Goal: Task Accomplishment & Management: Complete application form

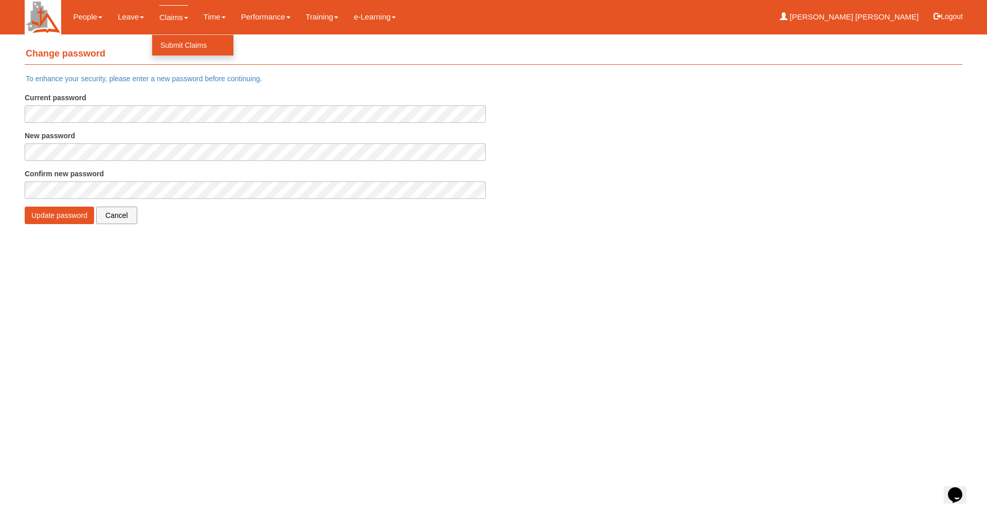
click at [179, 43] on link "Submit Claims" at bounding box center [192, 45] width 81 height 21
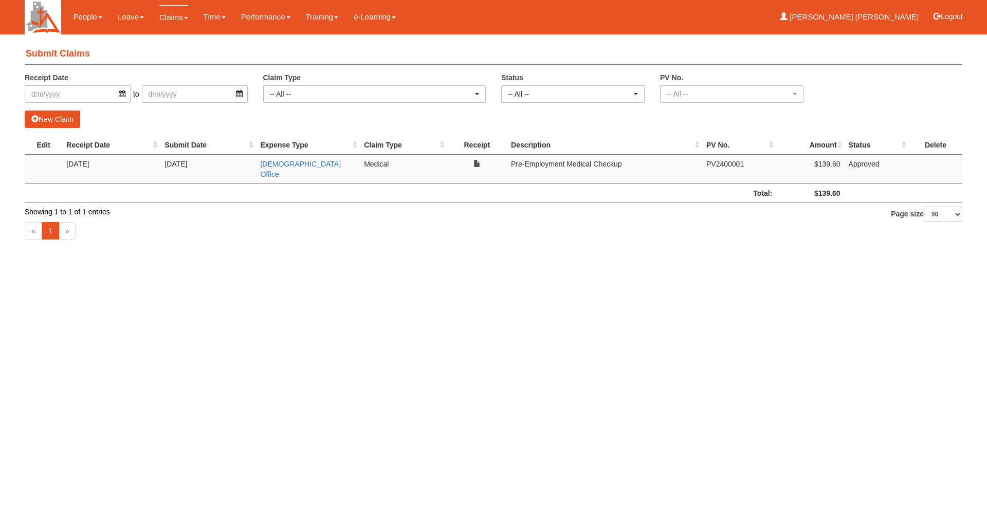
select select "50"
click at [137, 68] on link "Claim Time Off-in-lieu" at bounding box center [152, 65] width 85 height 21
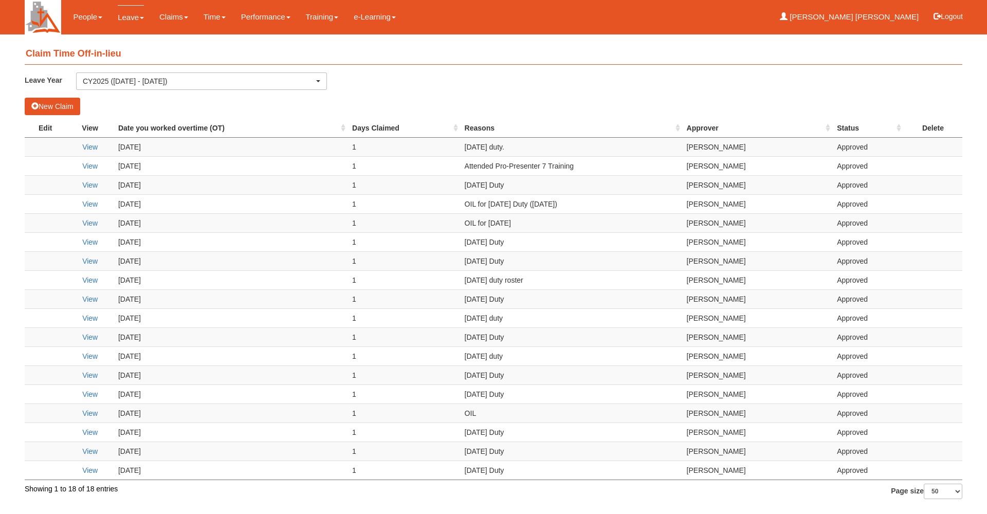
select select "50"
click at [72, 104] on button "New Claim" at bounding box center [52, 106] width 55 height 17
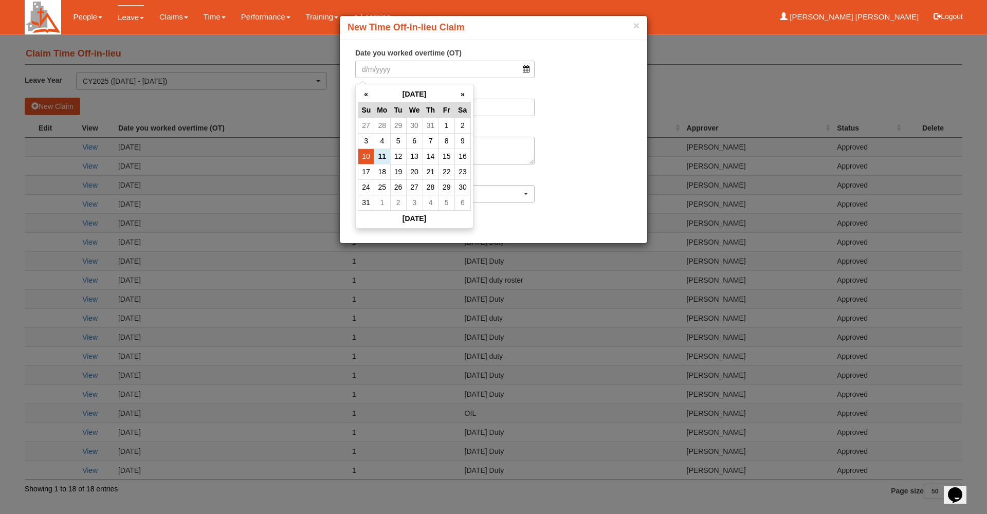
click at [367, 153] on td "10" at bounding box center [366, 156] width 16 height 15
type input "10/8/2025"
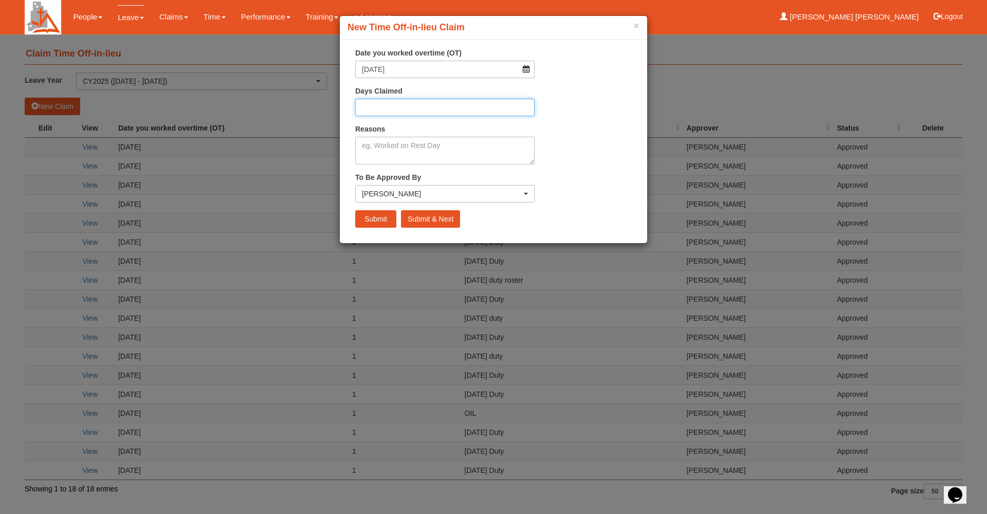
click at [400, 113] on input "Days Claimed" at bounding box center [444, 107] width 179 height 17
type input "1"
click at [433, 150] on textarea "Reasons" at bounding box center [444, 151] width 179 height 28
type textarea "Sunday Duty"
click at [373, 214] on input "Submit" at bounding box center [375, 218] width 41 height 17
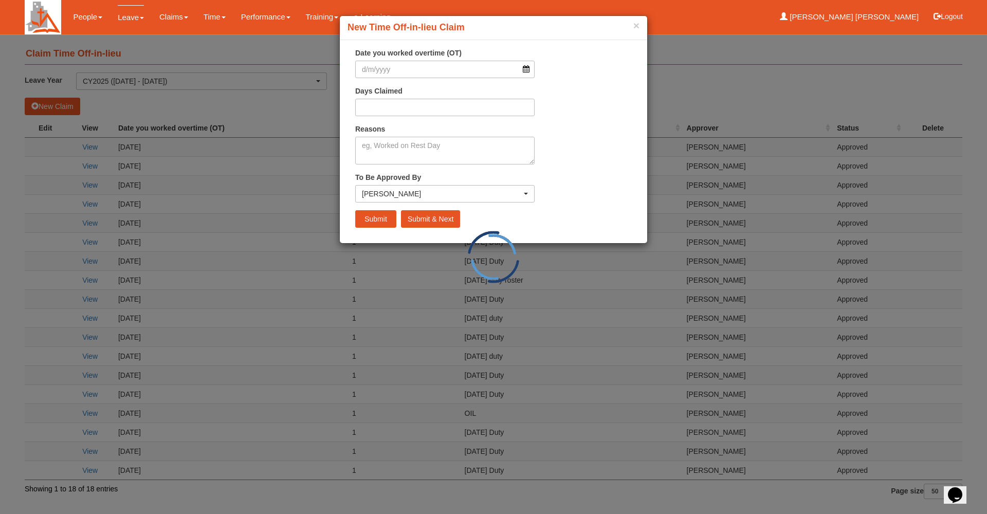
select select "50"
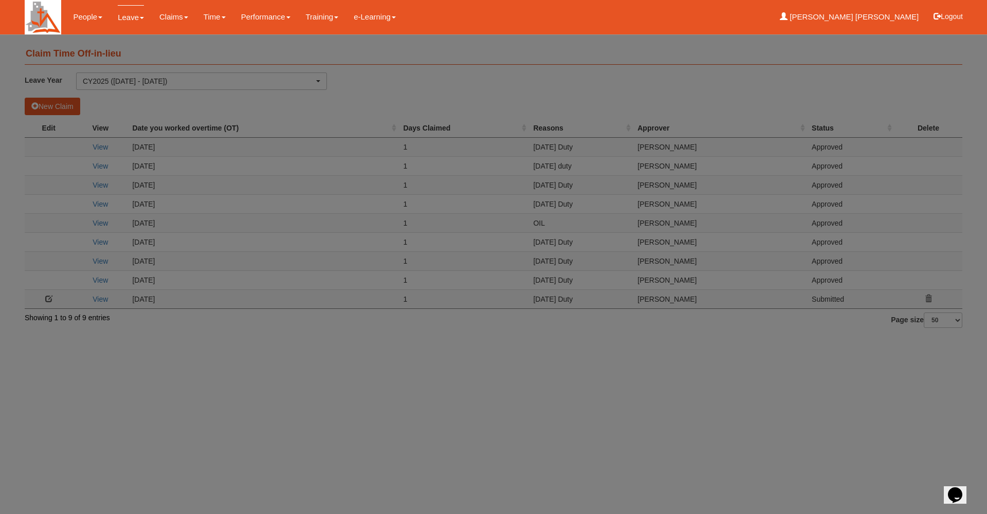
scroll to position [0, 0]
